Goal: Information Seeking & Learning: Learn about a topic

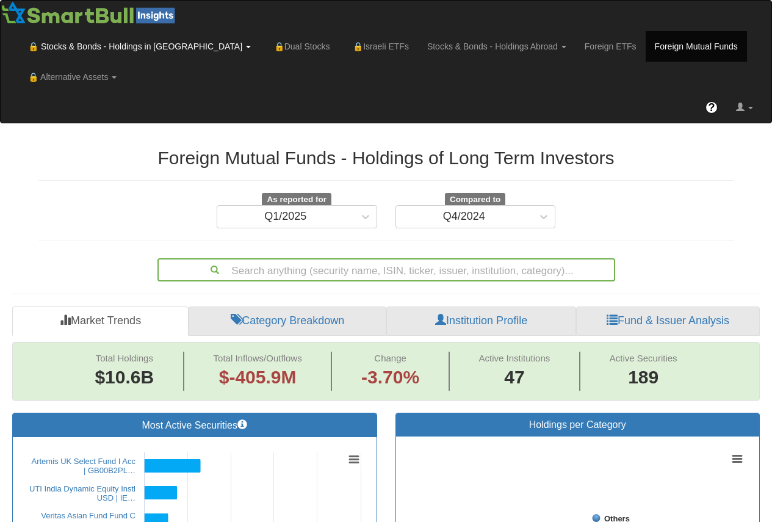
click at [106, 43] on link "🔒 Stocks & Bonds - Holdings in [GEOGRAPHIC_DATA]" at bounding box center [139, 46] width 241 height 31
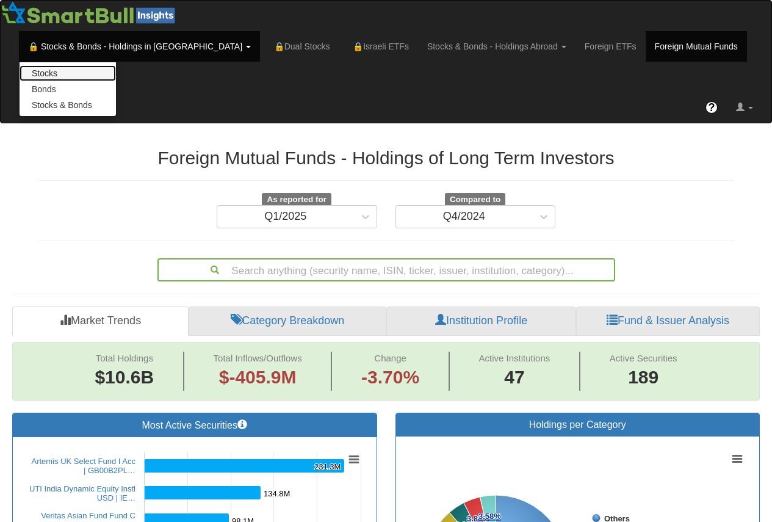
click at [97, 71] on link "Stocks" at bounding box center [68, 73] width 96 height 16
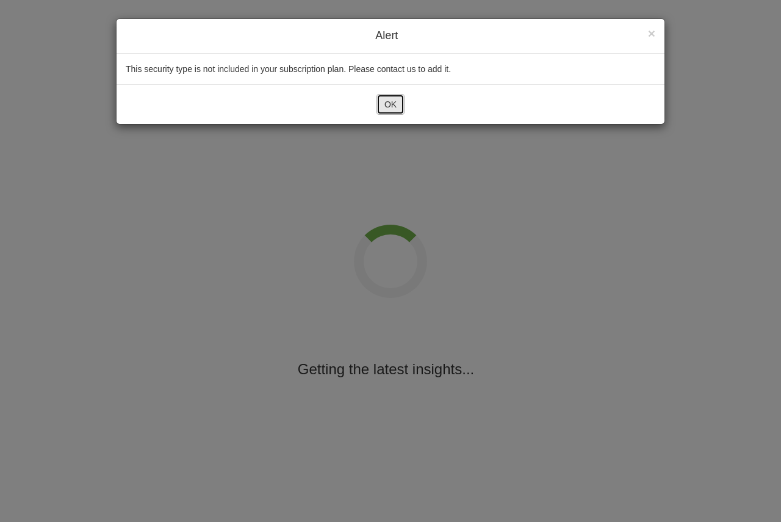
click at [387, 101] on button "OK" at bounding box center [390, 104] width 28 height 21
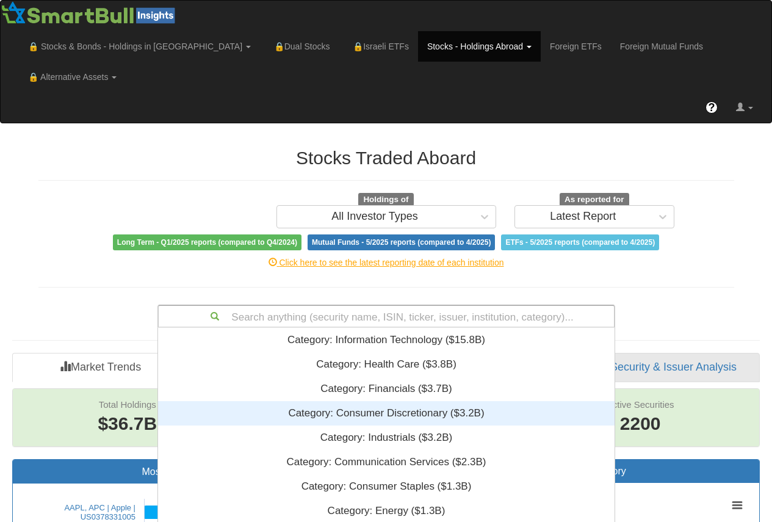
click at [362, 304] on div "Search anything (security name, ISIN, ticker, issuer, institution, category)...…" at bounding box center [386, 315] width 458 height 23
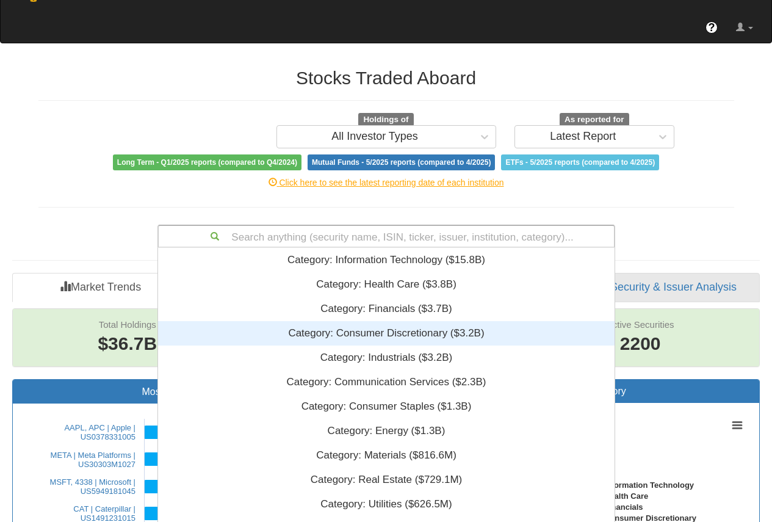
scroll to position [295, 447]
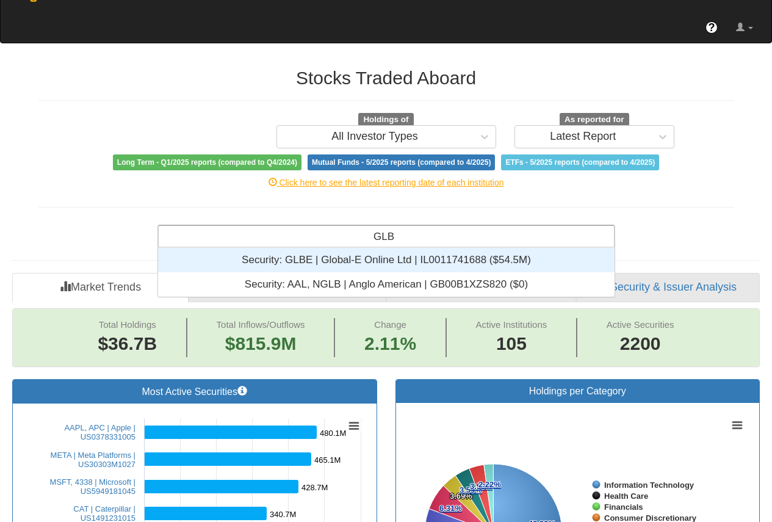
type input "GLBE"
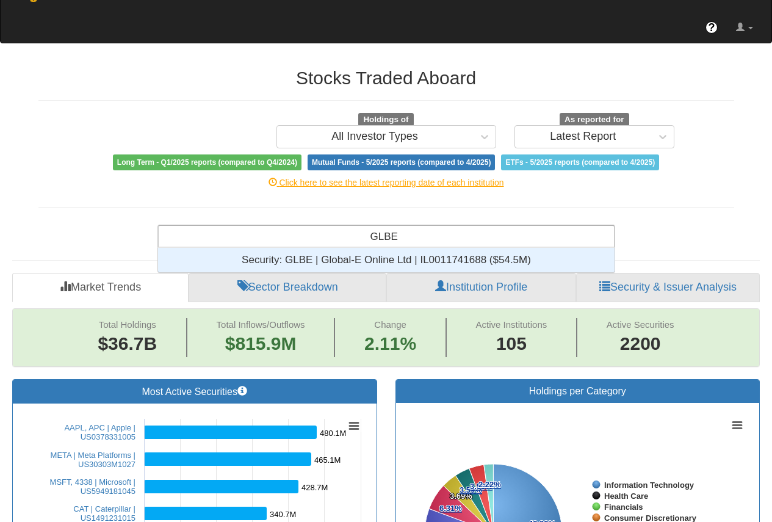
scroll to position [15, 447]
click at [399, 248] on div "Security: ‎GLBE | Global-E Online Ltd | IL0011741688 ‎($54.5M)‏" at bounding box center [386, 260] width 456 height 24
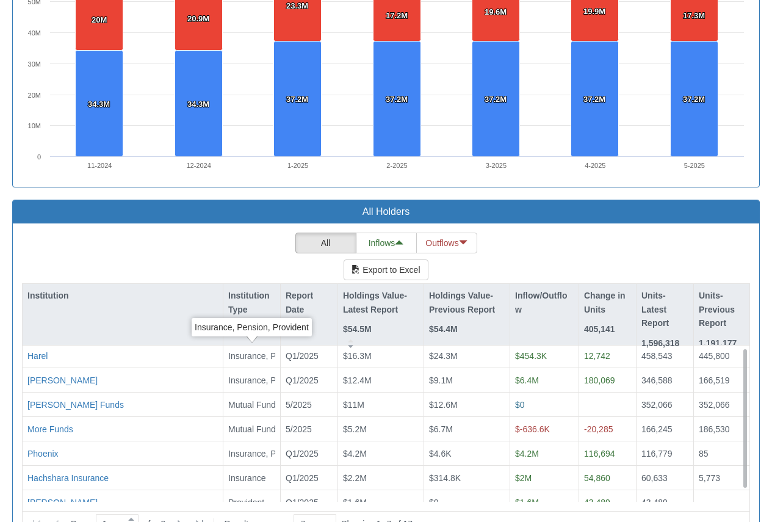
scroll to position [15, 0]
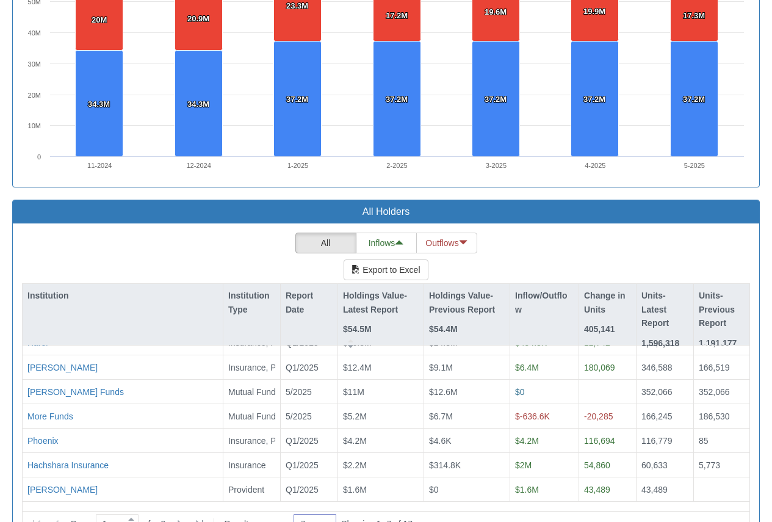
click at [312, 516] on div "7 7" at bounding box center [310, 524] width 32 height 17
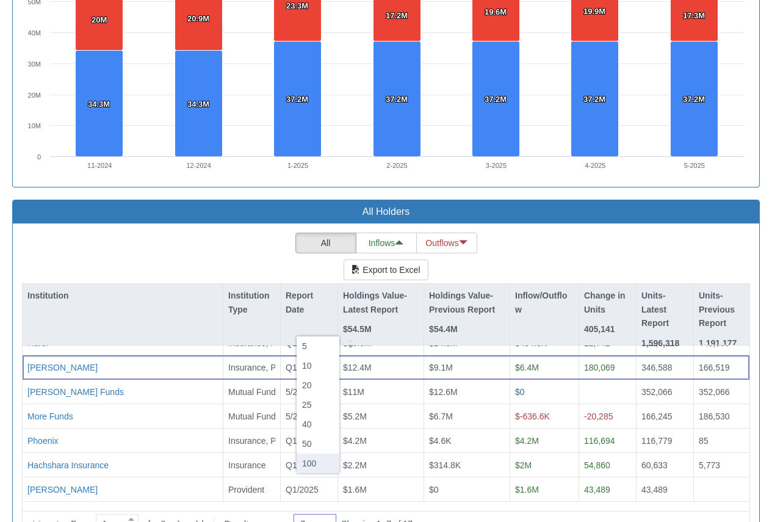
click at [315, 467] on div "100" at bounding box center [317, 463] width 43 height 20
type input "100"
click at [326, 232] on button "All" at bounding box center [325, 242] width 61 height 21
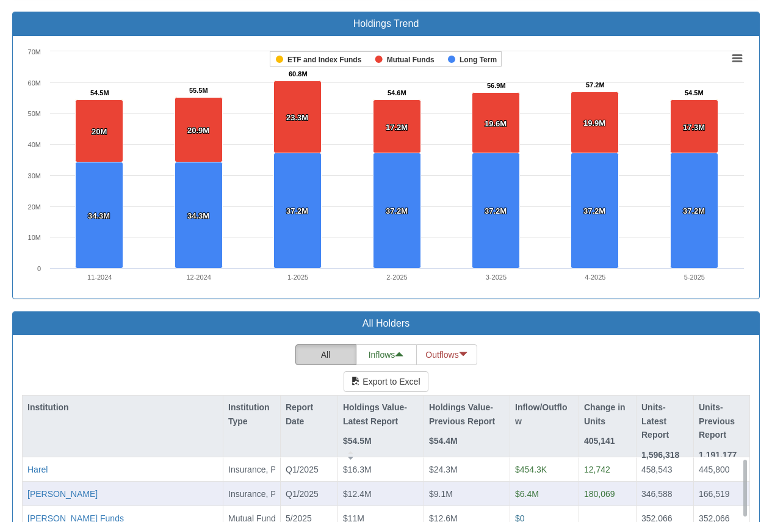
scroll to position [860, 0]
